Goal: Task Accomplishment & Management: Complete application form

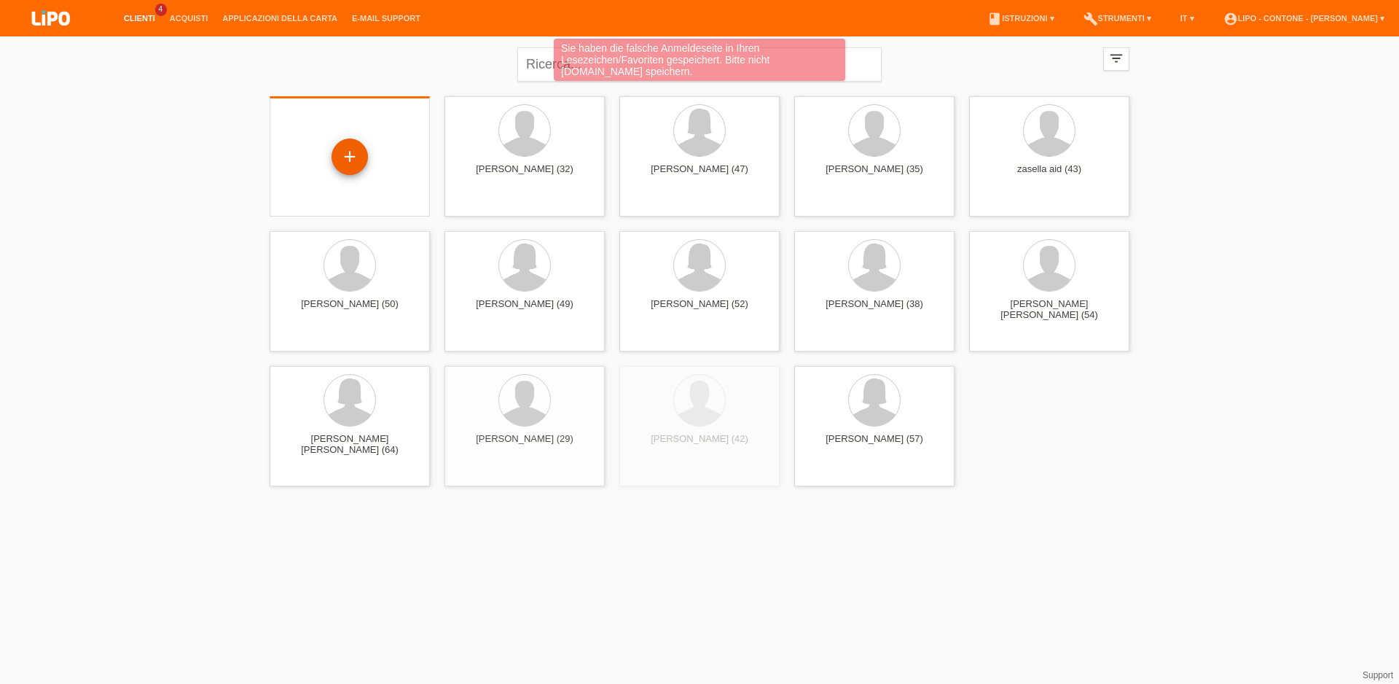
click at [348, 157] on div "+" at bounding box center [349, 156] width 35 height 25
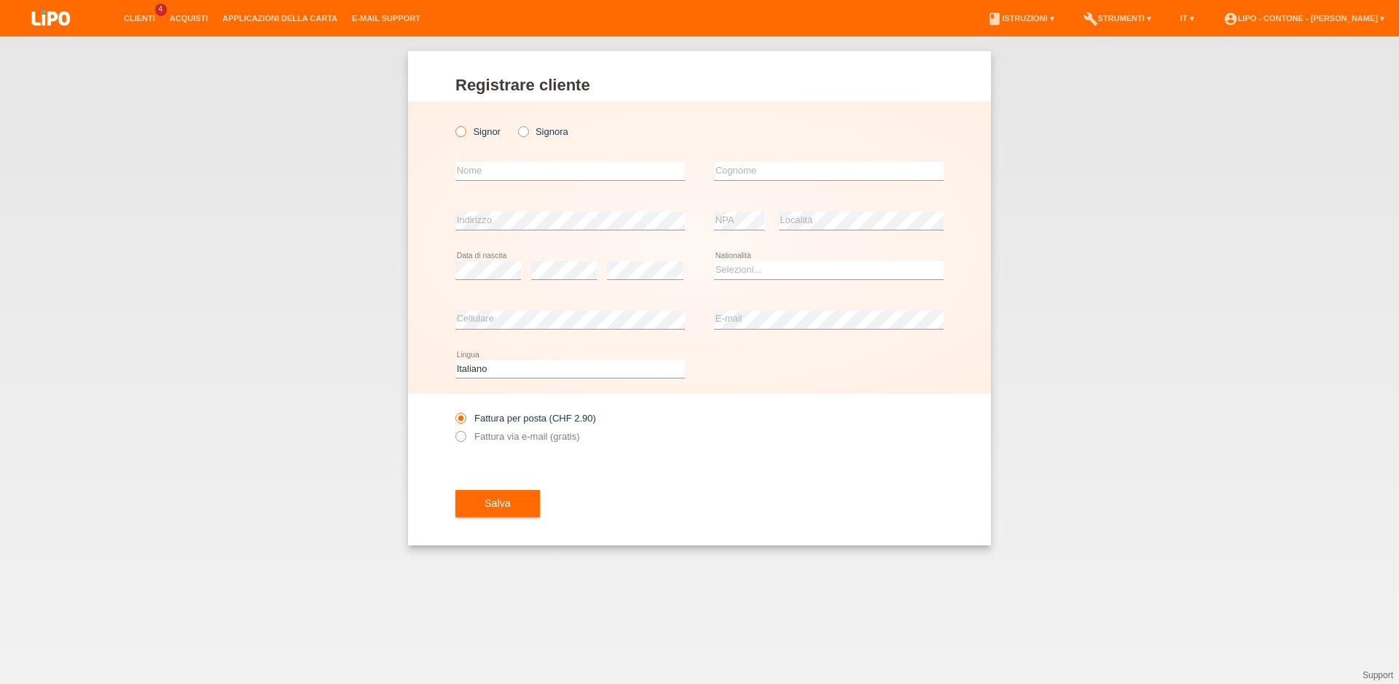
click at [453, 124] on icon at bounding box center [453, 124] width 0 height 0
click at [456, 132] on input "Signor" at bounding box center [460, 130] width 9 height 9
radio input "true"
click at [476, 168] on input "text" at bounding box center [571, 171] width 230 height 18
type input "[PERSON_NAME]"
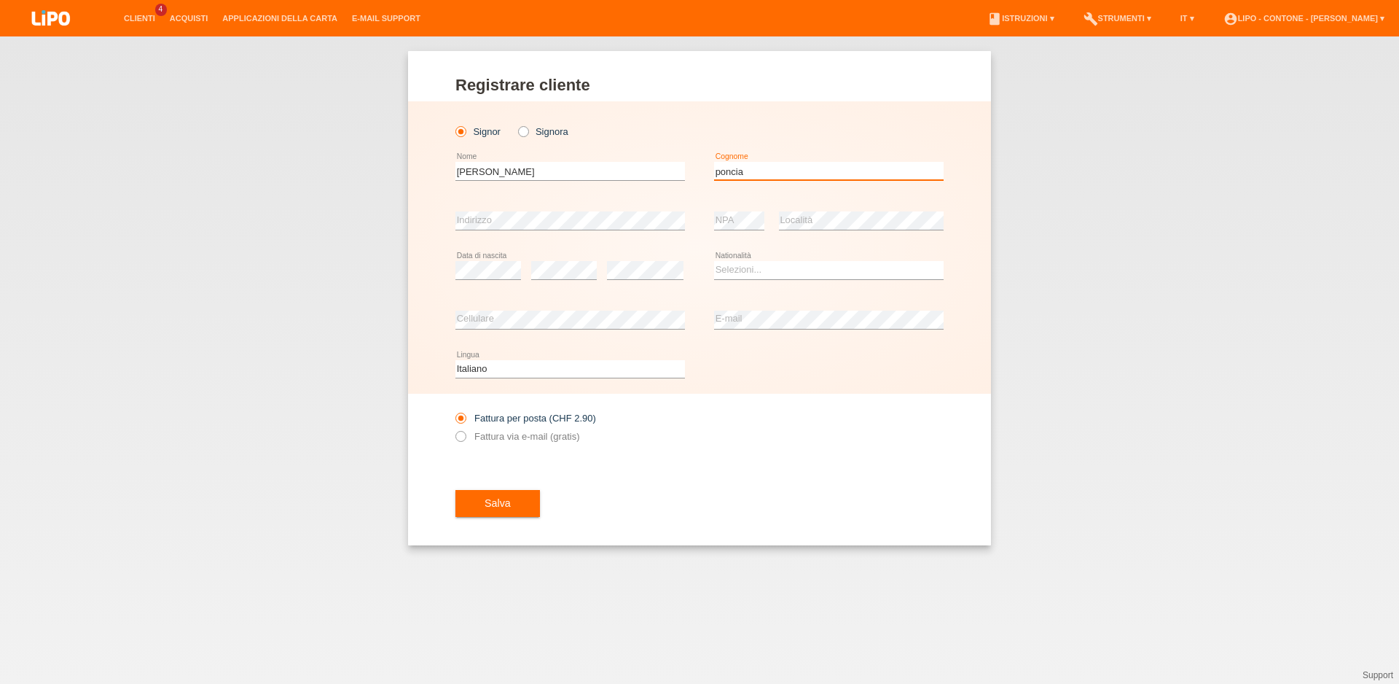
type input "poncia"
click at [714, 261] on select "Selezioni... Svizzera Austria Germania Liechtenstein ------------ Afghanistan A…" at bounding box center [829, 269] width 230 height 17
select select "CH"
click at [0, 0] on option "Svizzera" at bounding box center [0, 0] width 0 height 0
click at [466, 437] on label "Fattura via e-mail (gratis)" at bounding box center [518, 436] width 124 height 11
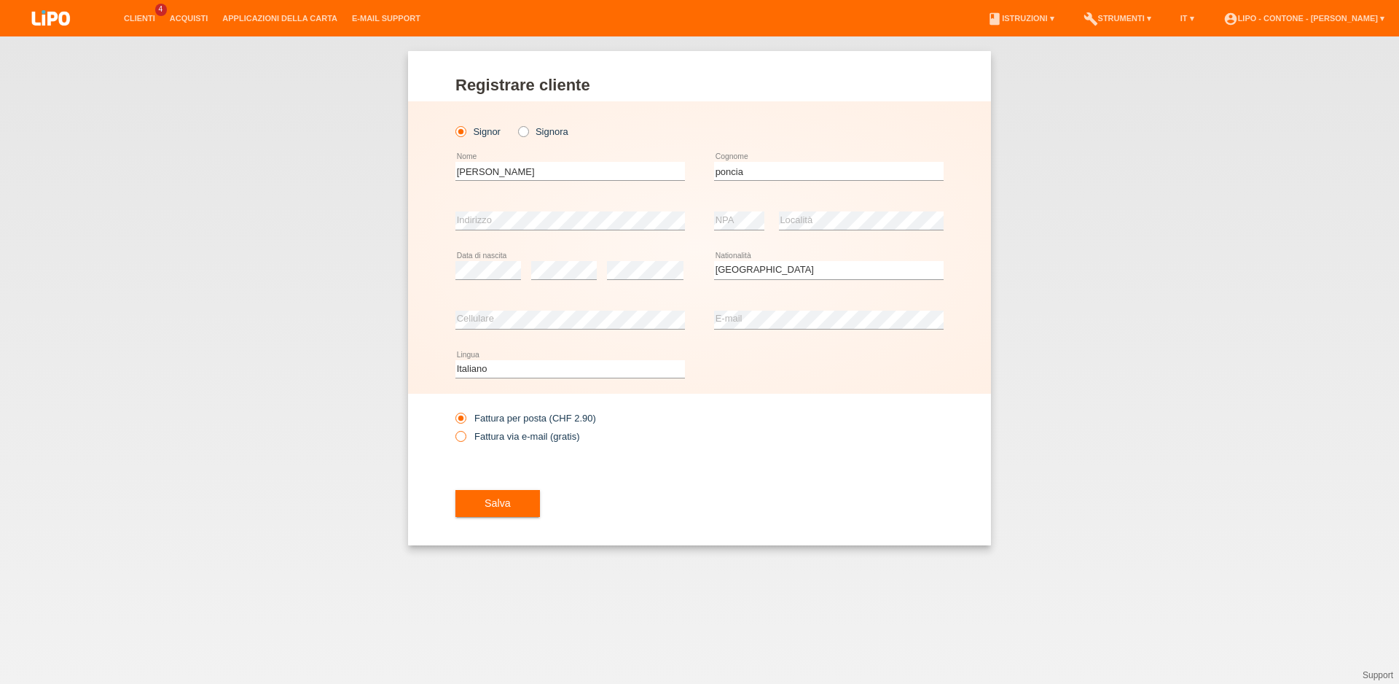
click at [465, 437] on input "Fattura via e-mail (gratis)" at bounding box center [460, 440] width 9 height 18
radio input "true"
click at [499, 505] on span "Salva" at bounding box center [498, 503] width 26 height 12
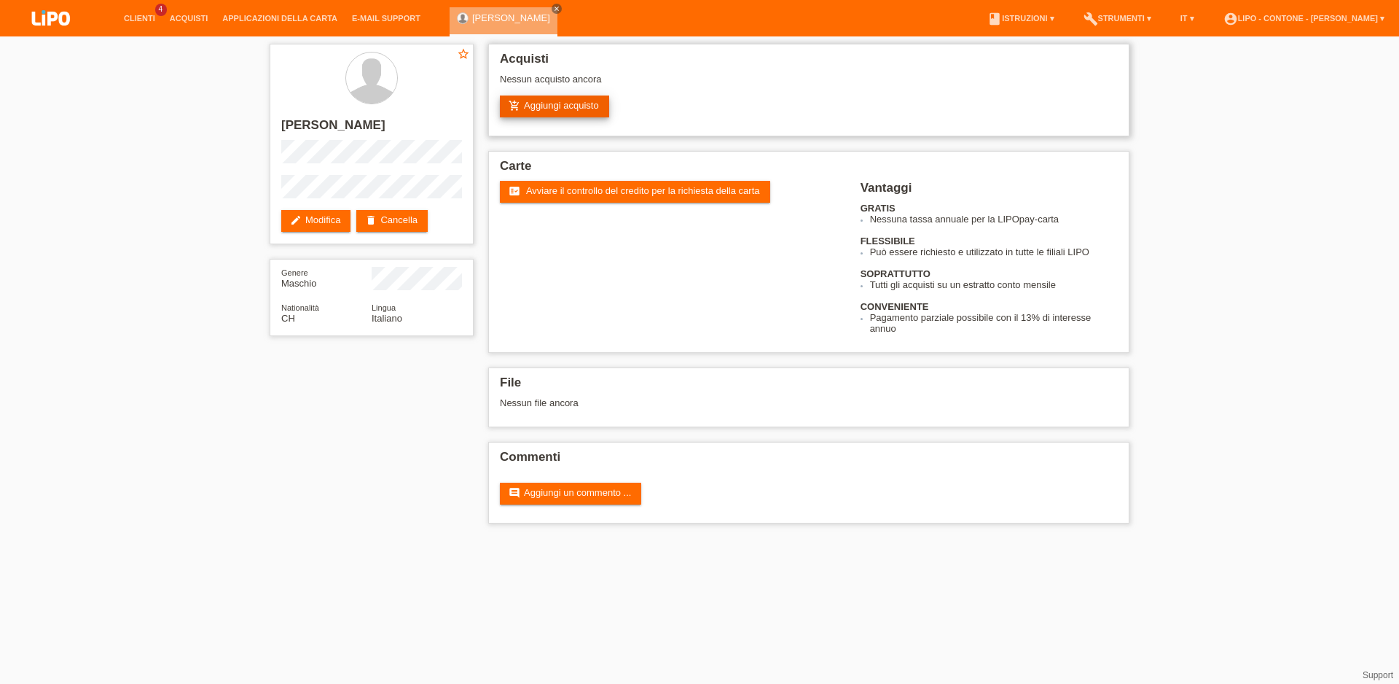
click at [557, 103] on link "add_shopping_cart Aggiungi acquisto" at bounding box center [554, 106] width 109 height 22
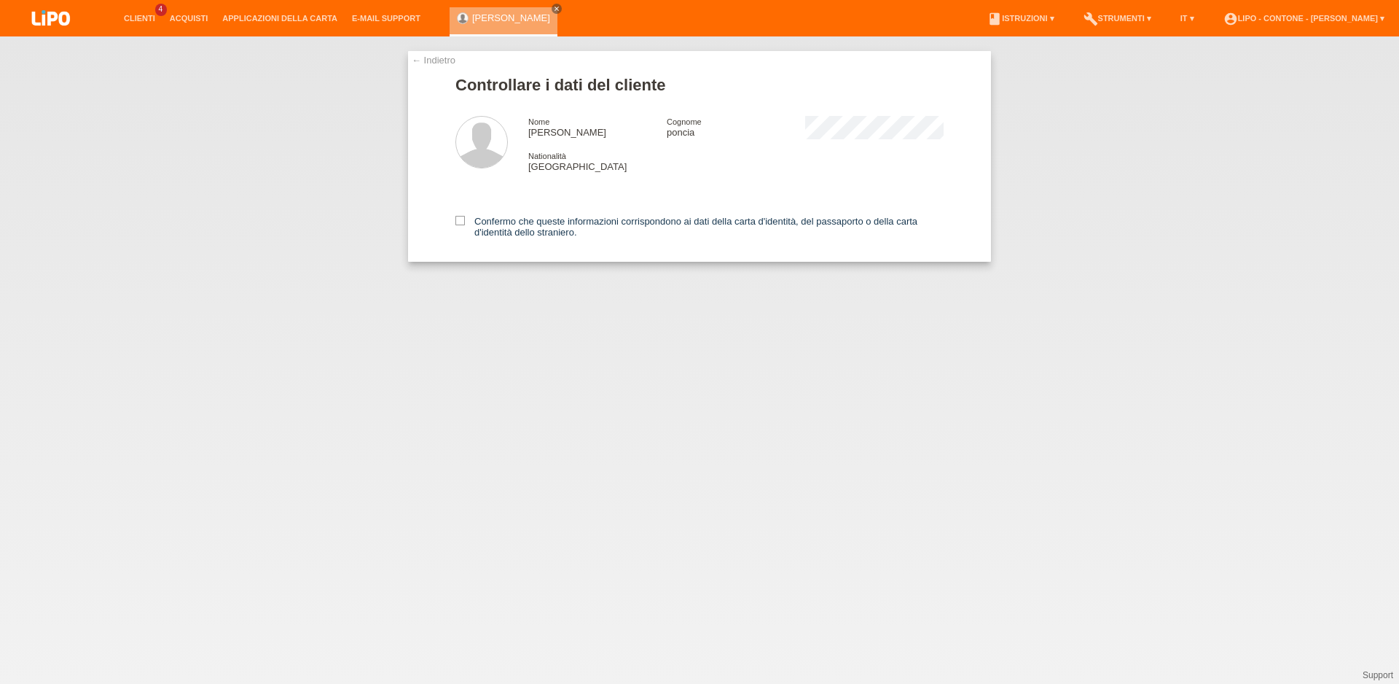
click at [463, 217] on div "Confermo che queste informazioni corrispondono ai dati della carta d'identità, …" at bounding box center [700, 224] width 488 height 75
click at [462, 219] on icon at bounding box center [460, 220] width 9 height 9
click at [462, 219] on input "Confermo che queste informazioni corrispondono ai dati della carta d'identità, …" at bounding box center [460, 220] width 9 height 9
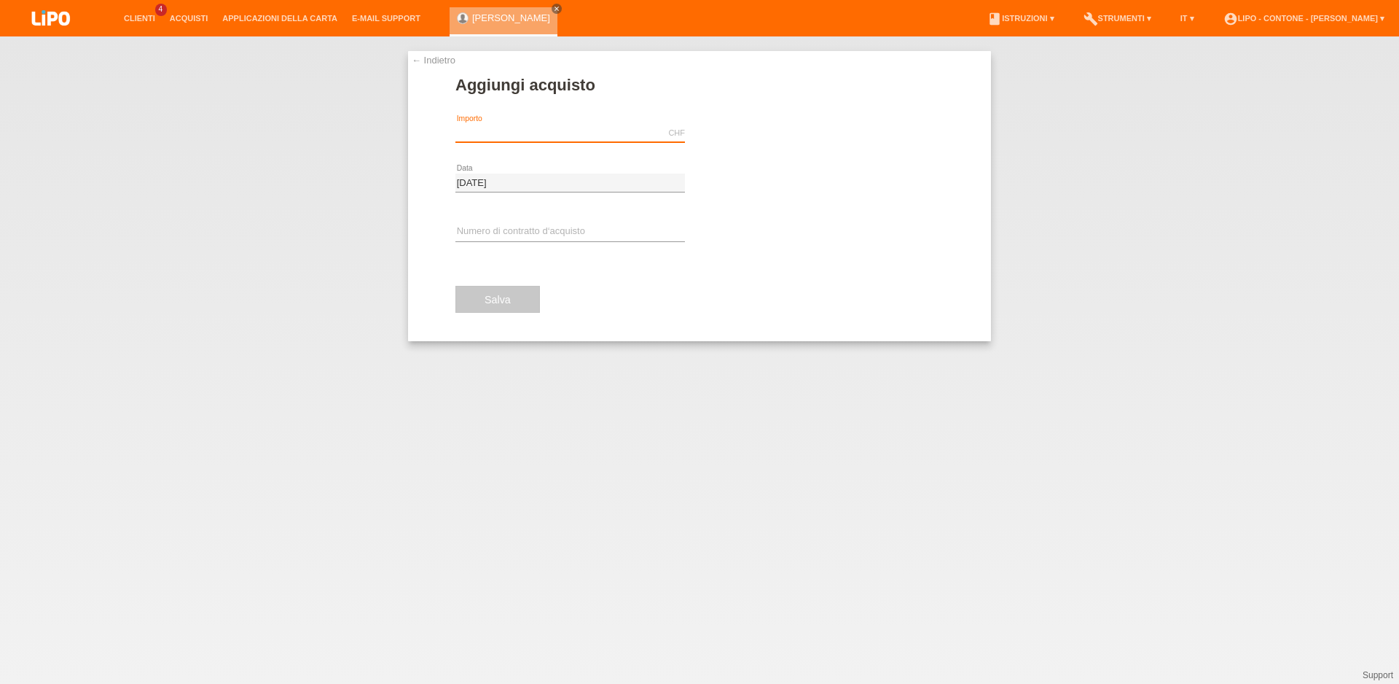
click at [495, 128] on input "text" at bounding box center [571, 133] width 230 height 18
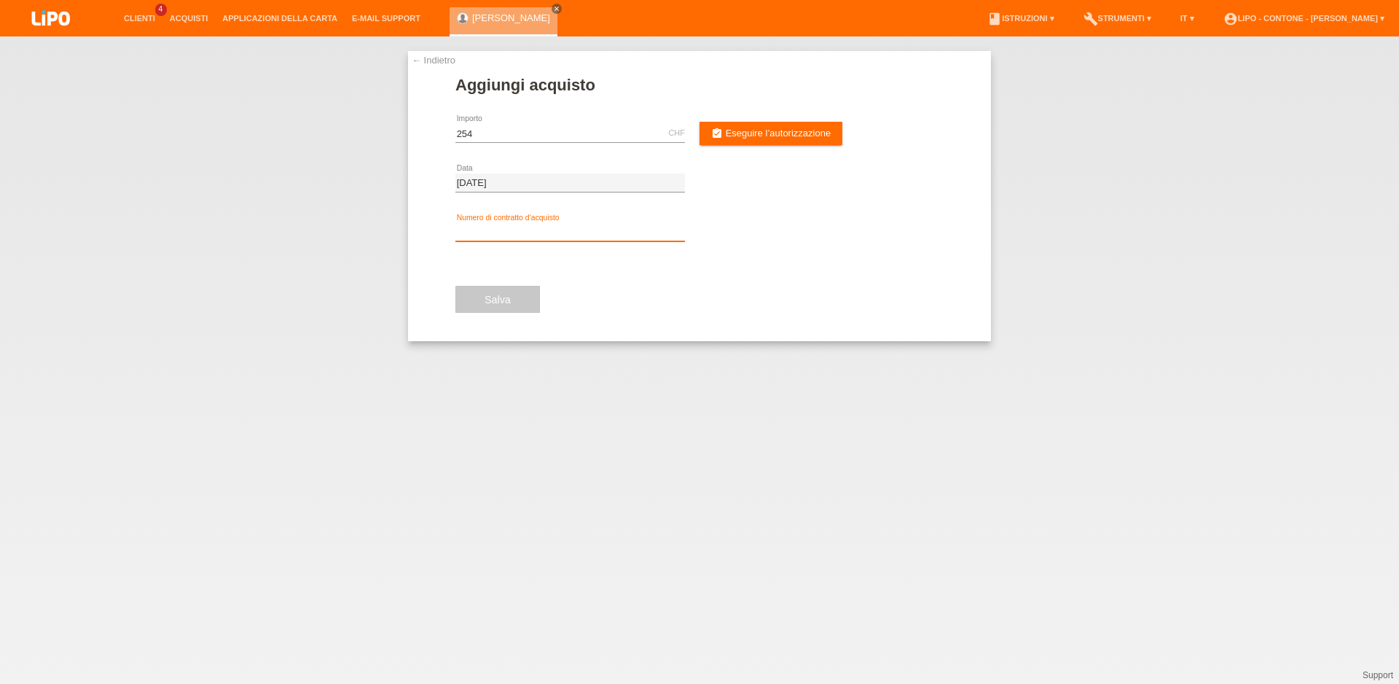
type input "254.00"
click at [498, 228] on input "text" at bounding box center [571, 232] width 230 height 18
type input "xm0rp0"
click at [729, 142] on link "assignment_turned_in Eseguire l’autorizzazione" at bounding box center [771, 133] width 143 height 23
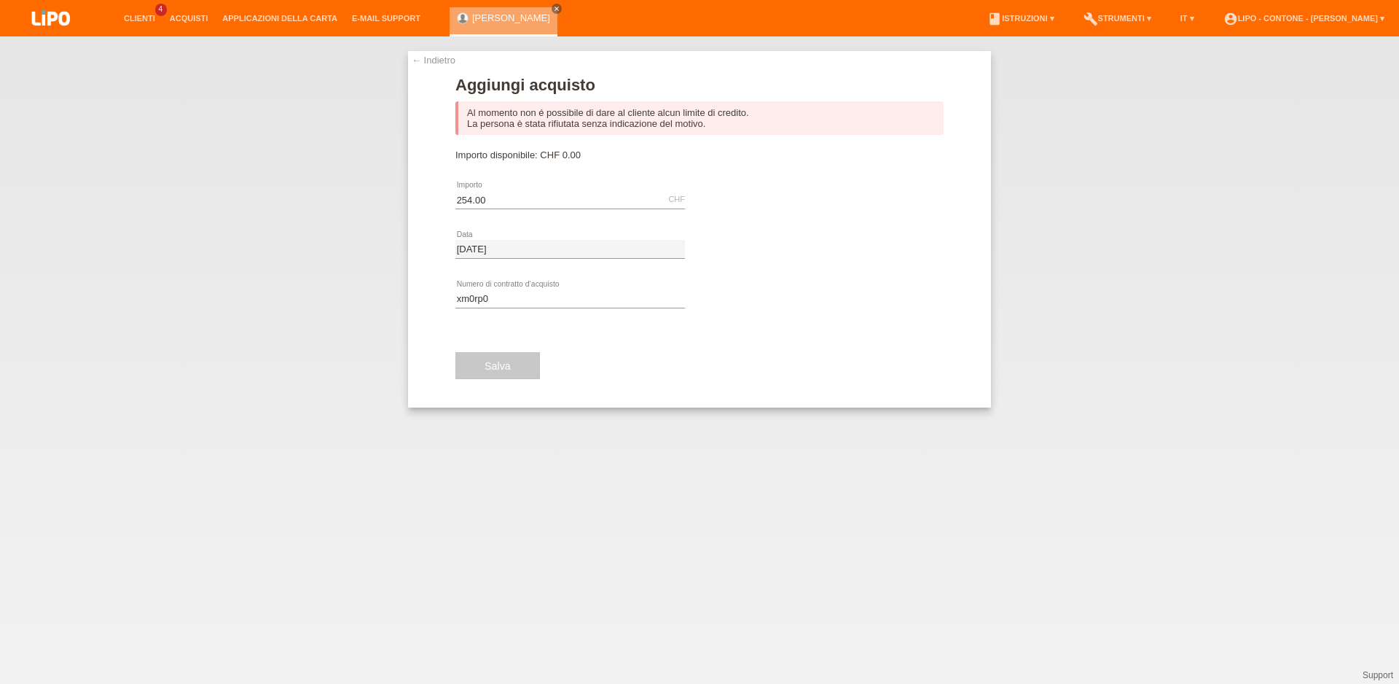
click at [539, 4] on div "[PERSON_NAME] close" at bounding box center [507, 18] width 115 height 36
click at [553, 7] on icon "close" at bounding box center [556, 8] width 7 height 7
